Goal: Task Accomplishment & Management: Manage account settings

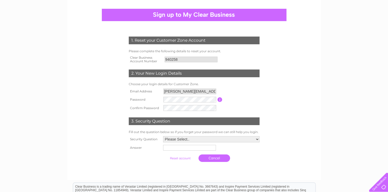
scroll to position [51, 0]
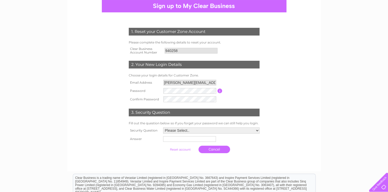
click at [105, 137] on form "1. Reset your Customer Zone Account Please complete the following details to re…" at bounding box center [194, 91] width 244 height 148
click at [175, 130] on select "Please Select.. In what town or city was your first job? In what town or city d…" at bounding box center [211, 130] width 97 height 7
select select "1"
click at [163, 127] on select "Please Select.. In what town or city was your first job? In what town or city d…" at bounding box center [211, 130] width 97 height 7
click at [178, 141] on input "text" at bounding box center [189, 139] width 53 height 6
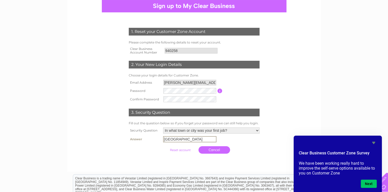
type input "Manchester"
click at [313, 97] on form "1. Reset your Customer Zone Account Please complete the following details to re…" at bounding box center [194, 91] width 244 height 149
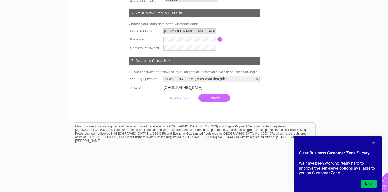
scroll to position [122, 0]
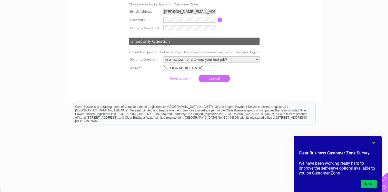
click at [181, 79] on input "submit" at bounding box center [181, 78] width 32 height 7
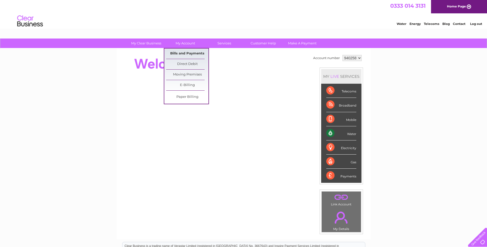
click at [186, 51] on link "Bills and Payments" at bounding box center [187, 54] width 42 height 10
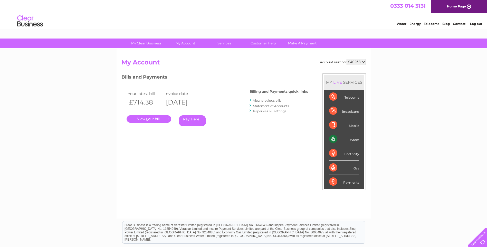
click at [475, 24] on link "Log out" at bounding box center [476, 24] width 12 height 4
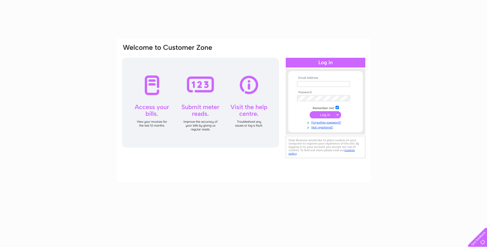
type input "[PERSON_NAME][EMAIL_ADDRESS][PERSON_NAME][DOMAIN_NAME]"
